Goal: Information Seeking & Learning: Learn about a topic

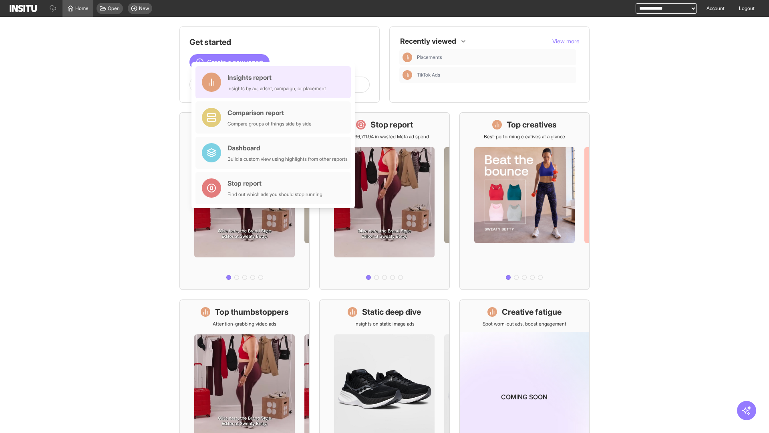
click at [275, 82] on div "Insights report Insights by ad, adset, campaign, or placement" at bounding box center [277, 82] width 99 height 19
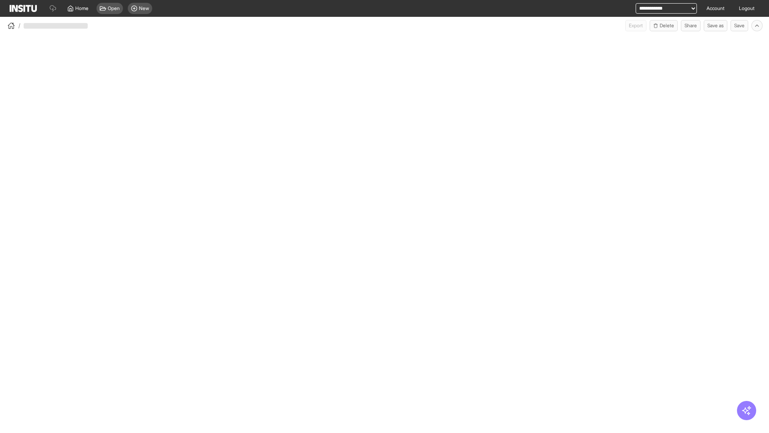
select select "**"
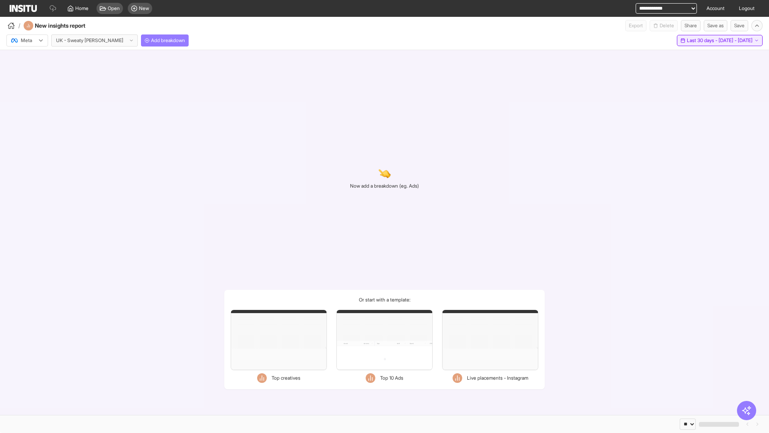
click at [701, 40] on span "Last 30 days - [DATE] - [DATE]" at bounding box center [720, 40] width 66 height 6
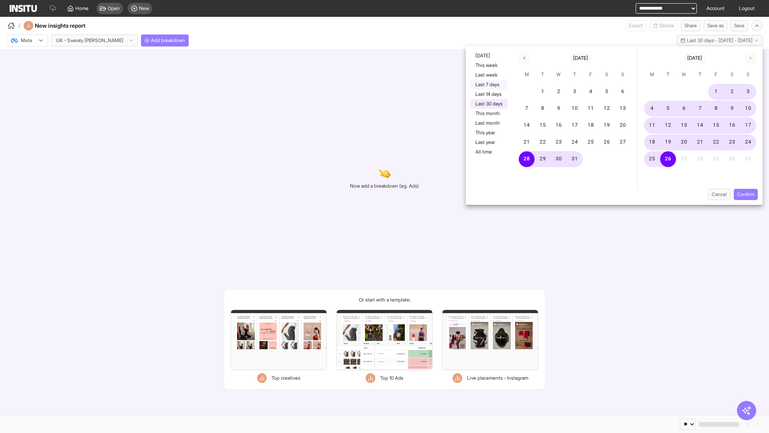
click at [488, 85] on button "Last 7 days" at bounding box center [489, 85] width 37 height 10
